Goal: Information Seeking & Learning: Learn about a topic

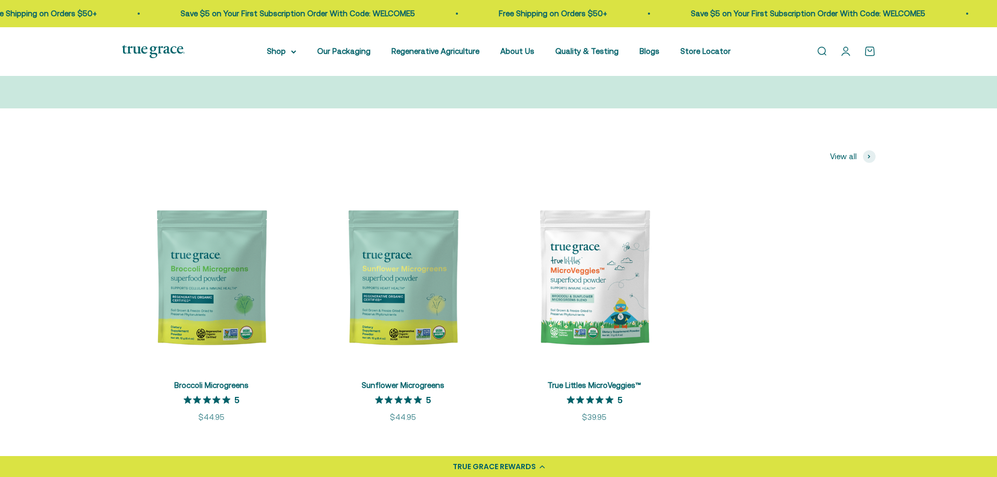
scroll to position [157, 0]
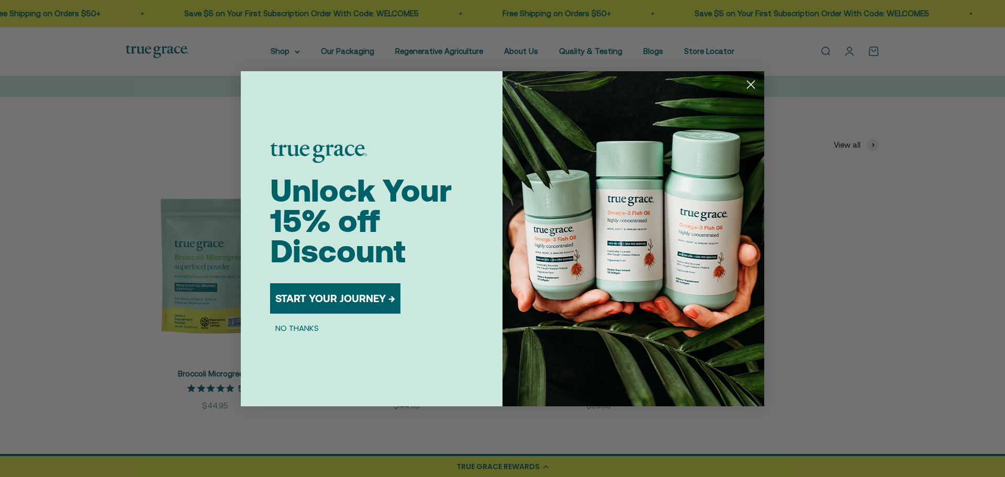
click at [747, 85] on circle "Close dialog" at bounding box center [750, 83] width 17 height 17
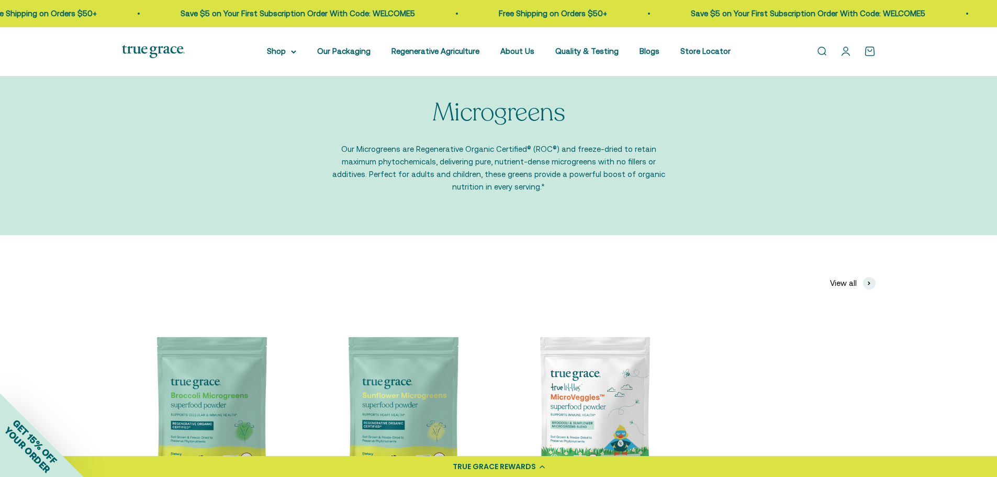
scroll to position [0, 0]
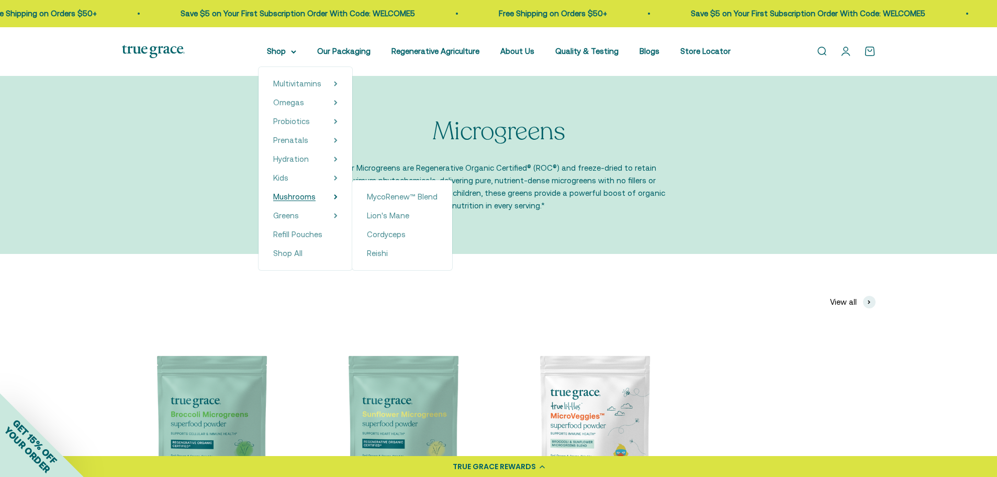
click at [296, 195] on span "Mushrooms" at bounding box center [294, 196] width 42 height 9
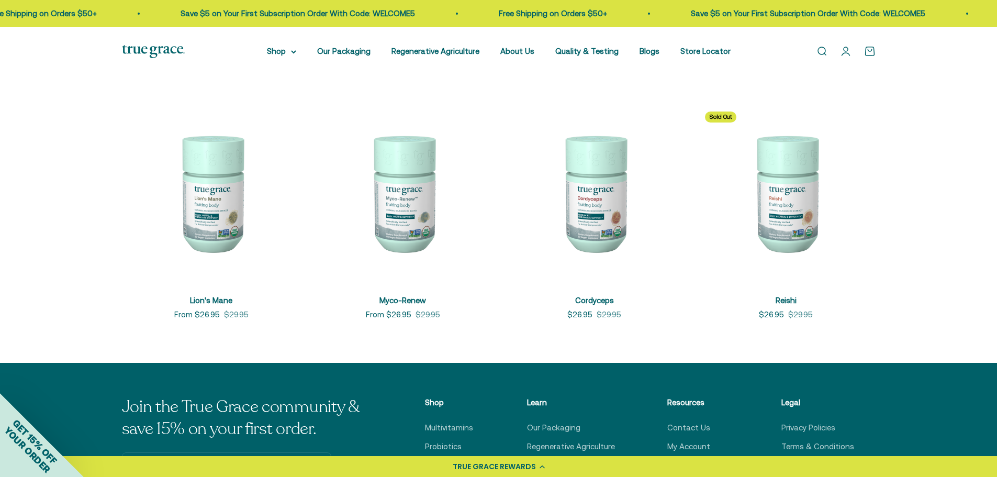
scroll to position [209, 0]
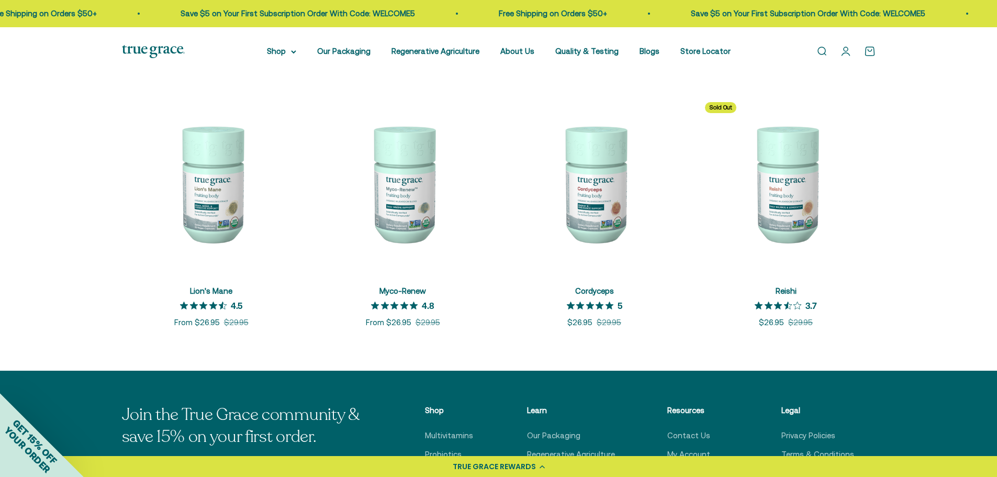
click at [410, 221] on img at bounding box center [403, 183] width 179 height 179
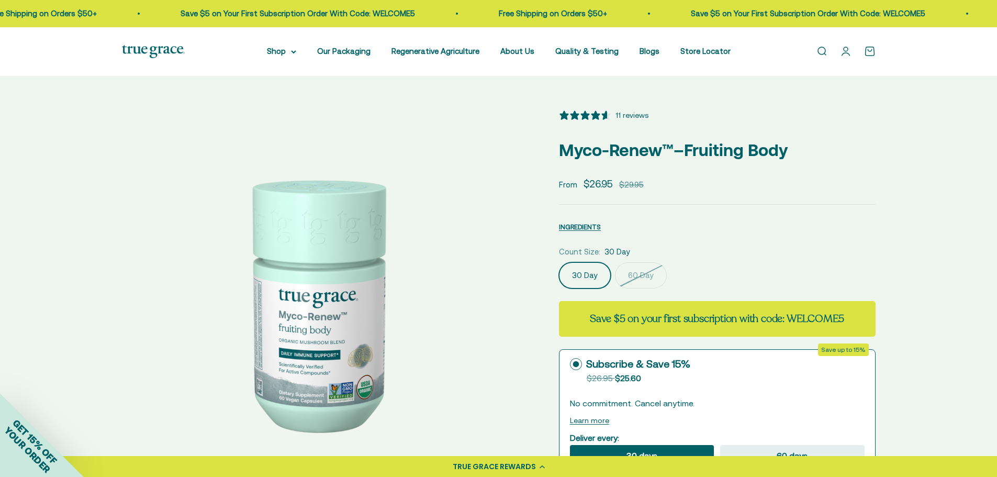
select select "3"
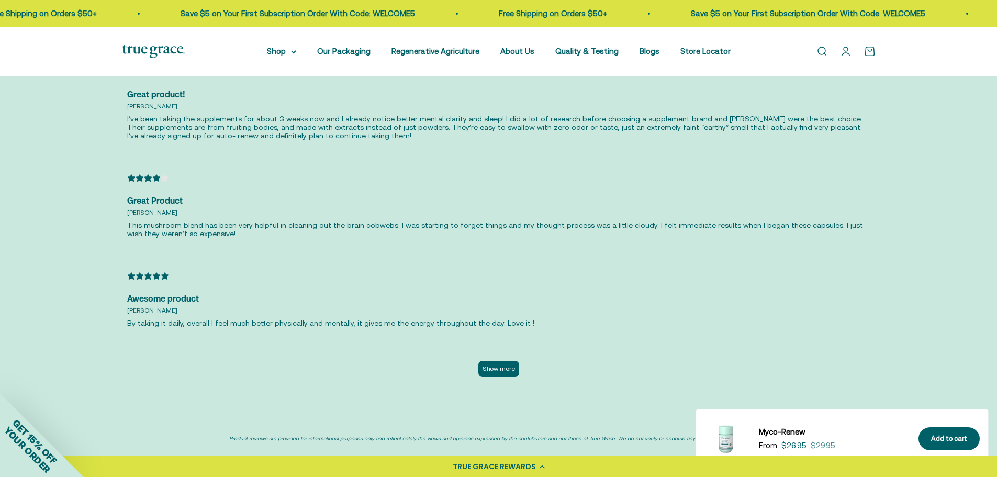
scroll to position [2460, 0]
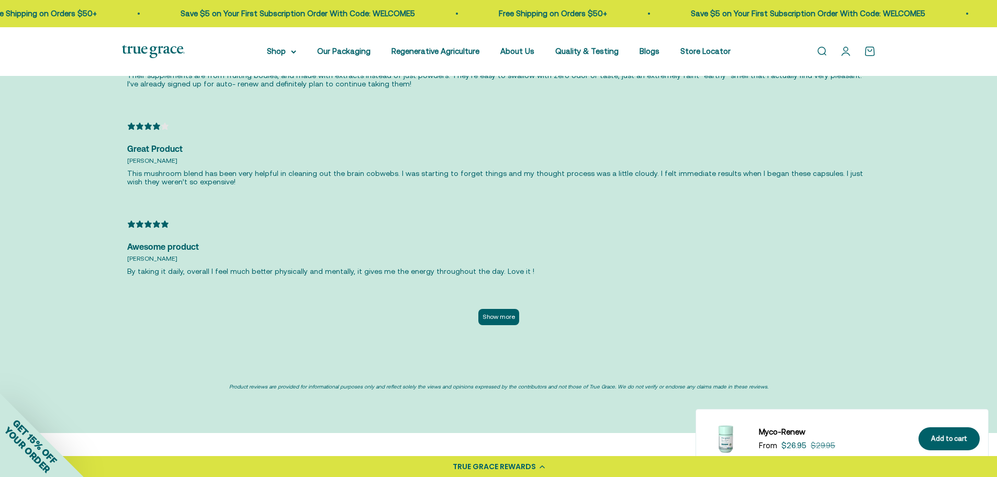
click at [507, 309] on button "Show more" at bounding box center [498, 317] width 41 height 16
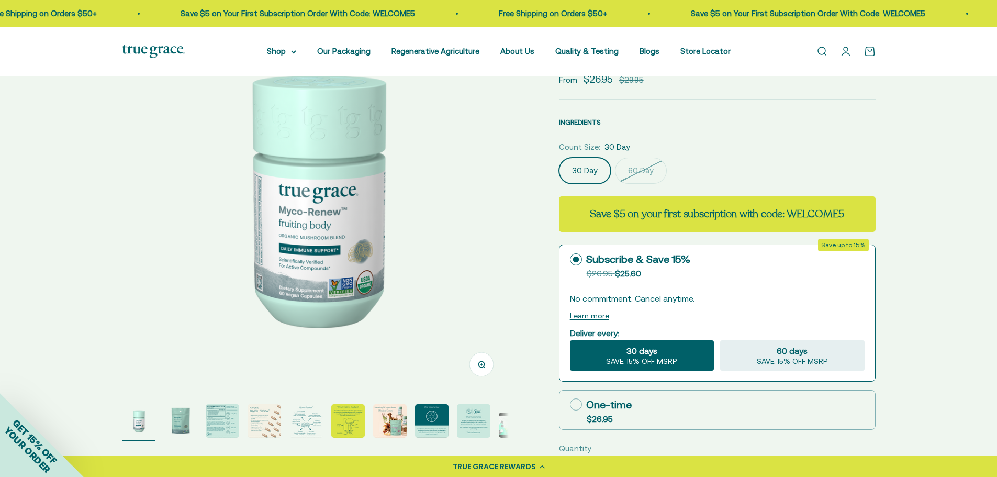
scroll to position [0, 0]
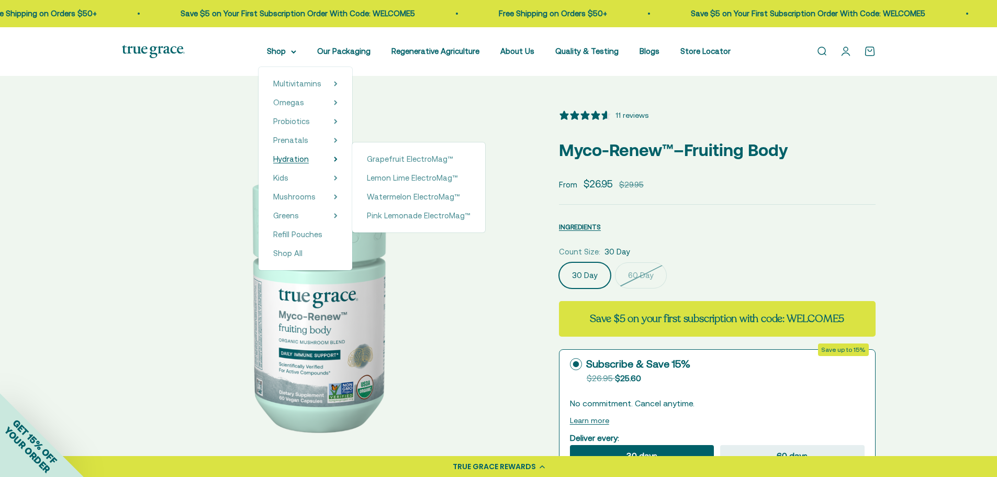
click at [290, 161] on span "Hydration" at bounding box center [291, 158] width 36 height 9
